Goal: Find specific page/section: Find specific page/section

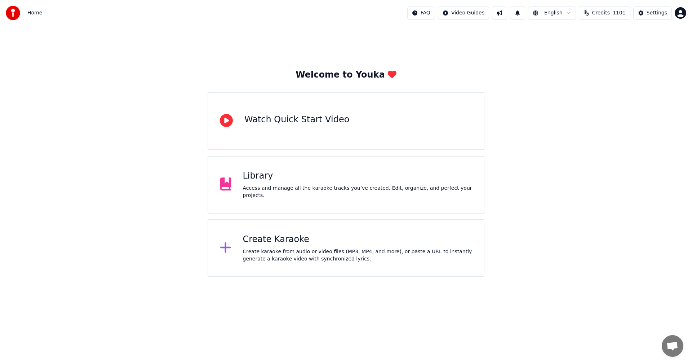
click at [292, 178] on div "Library" at bounding box center [358, 176] width 230 height 12
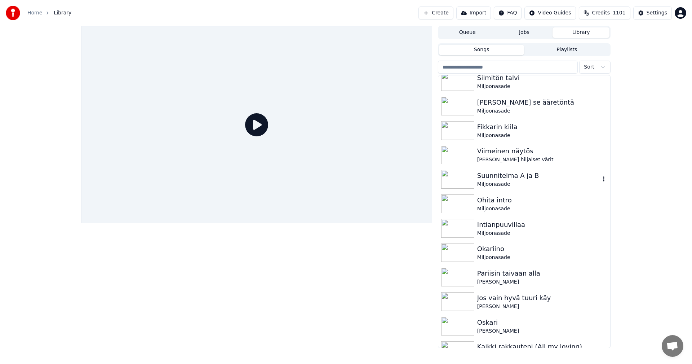
scroll to position [360, 0]
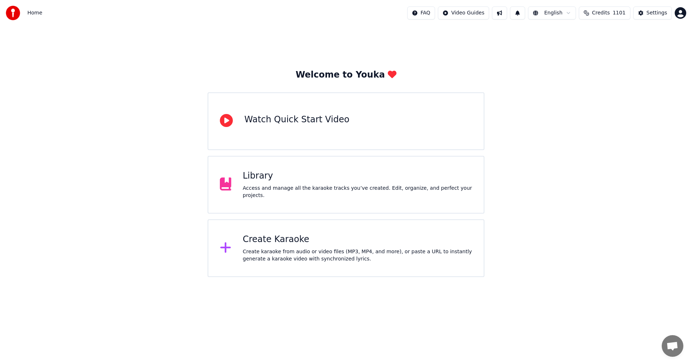
click at [273, 181] on div "Library" at bounding box center [358, 176] width 230 height 12
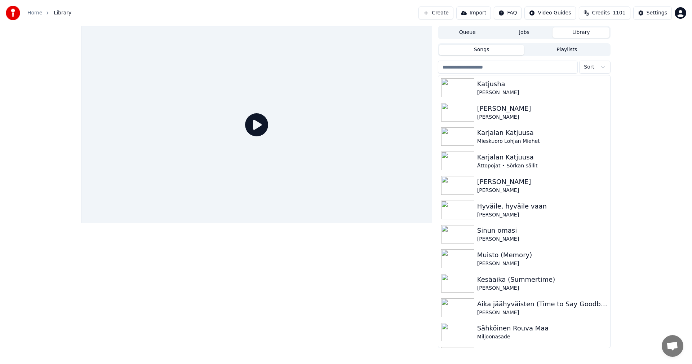
drag, startPoint x: 472, startPoint y: 68, endPoint x: 481, endPoint y: 65, distance: 9.8
click at [472, 67] on input "search" at bounding box center [508, 67] width 140 height 13
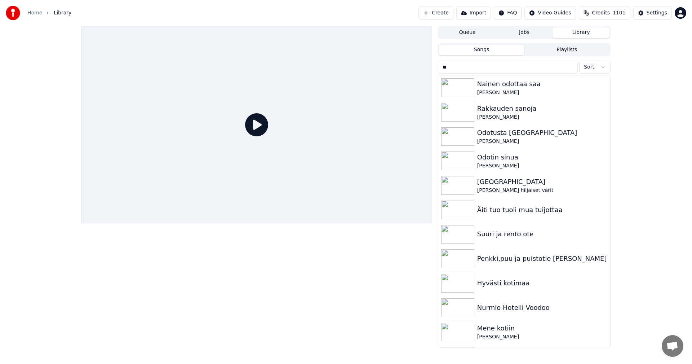
type input "***"
